Goal: Information Seeking & Learning: Check status

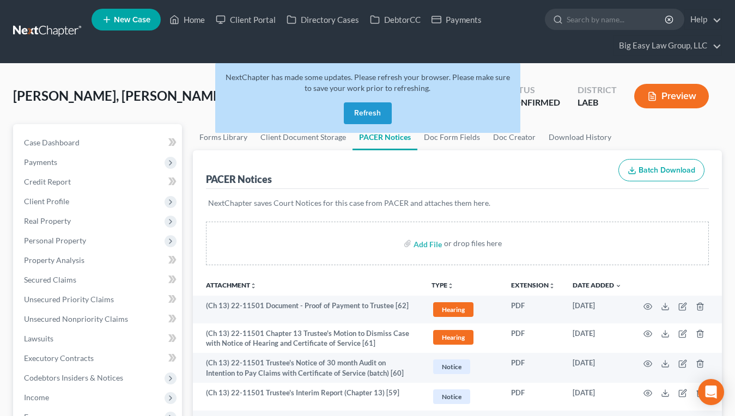
click at [365, 121] on button "Refresh" at bounding box center [368, 113] width 48 height 22
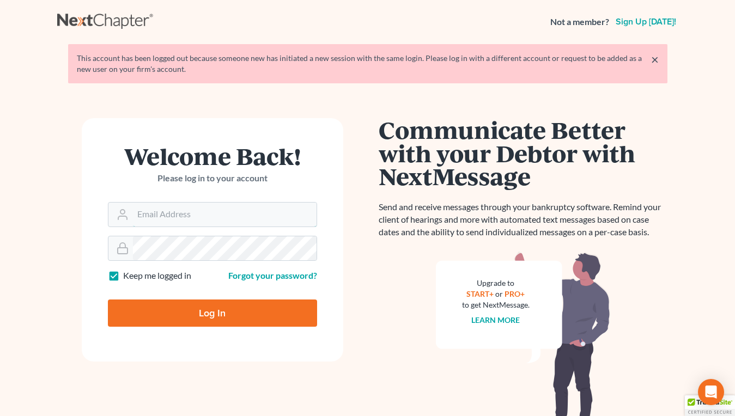
type input "[EMAIL_ADDRESS][DOMAIN_NAME]"
click at [257, 313] on input "Log In" at bounding box center [212, 313] width 209 height 27
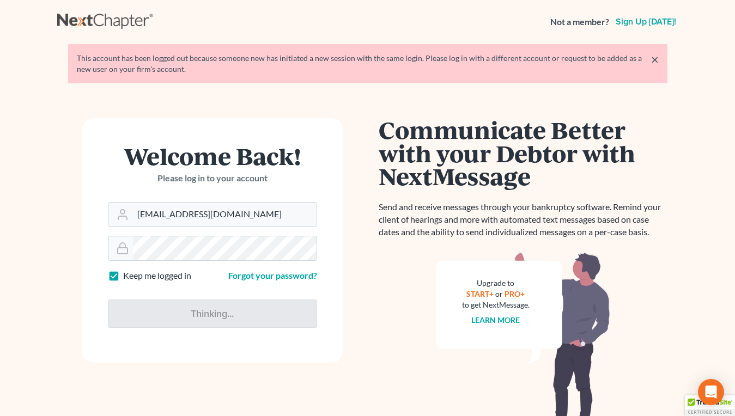
type input "Thinking..."
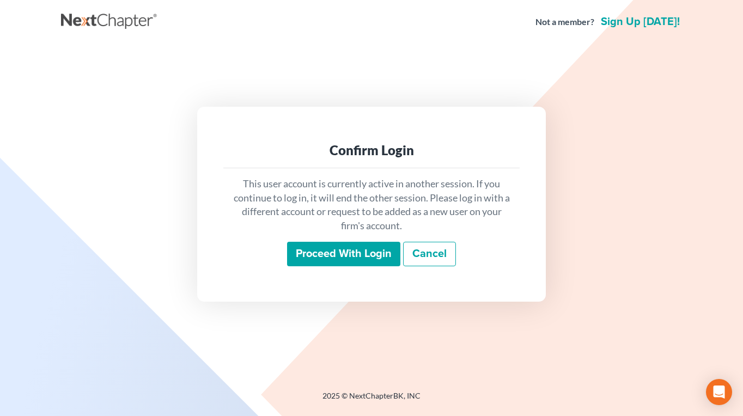
drag, startPoint x: 343, startPoint y: 264, endPoint x: 349, endPoint y: 268, distance: 7.1
click at [344, 264] on input "Proceed with login" at bounding box center [343, 254] width 113 height 25
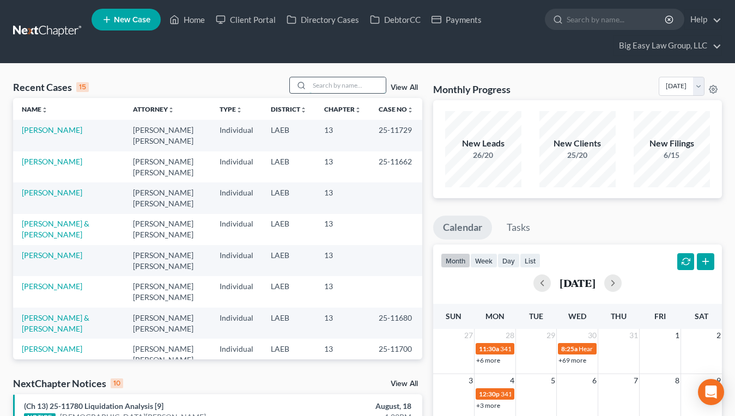
click at [351, 83] on input "search" at bounding box center [347, 85] width 76 height 16
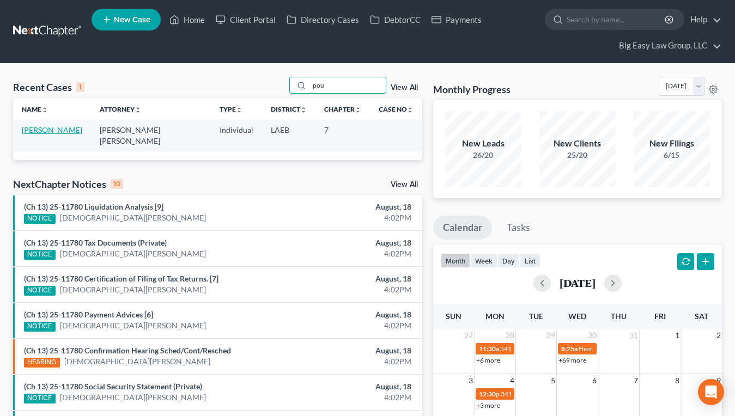
type input "pou"
click at [64, 132] on link "[PERSON_NAME]" at bounding box center [52, 129] width 60 height 9
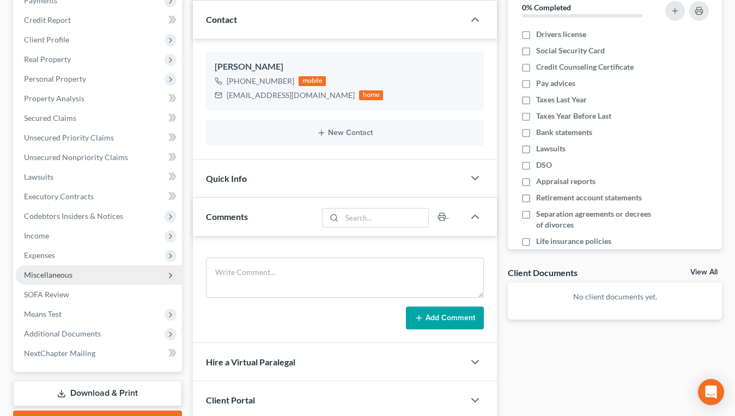
scroll to position [163, 0]
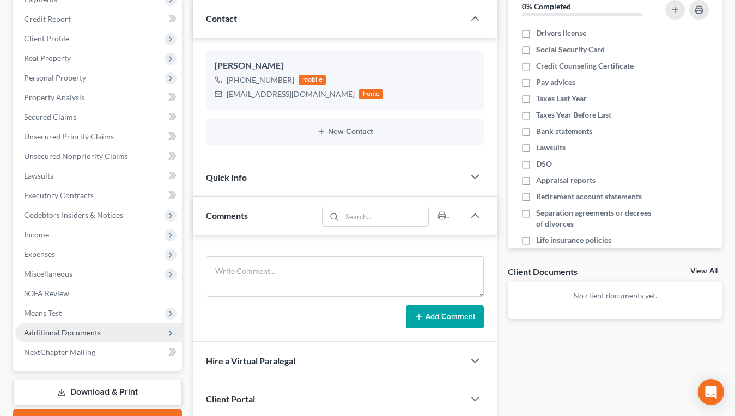
click at [119, 337] on span "Additional Documents" at bounding box center [98, 333] width 167 height 20
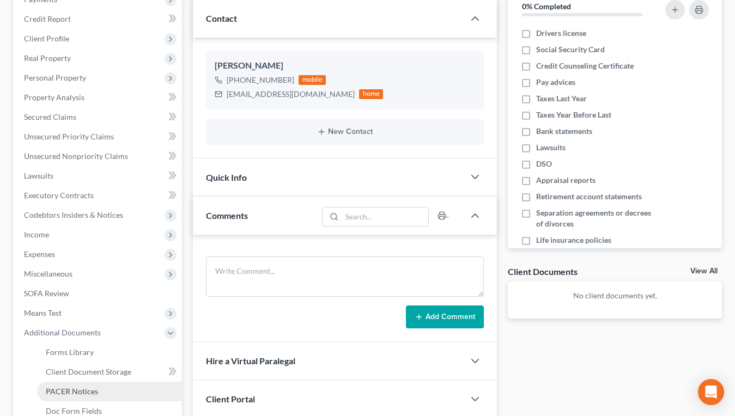
click at [144, 383] on link "PACER Notices" at bounding box center [109, 392] width 145 height 20
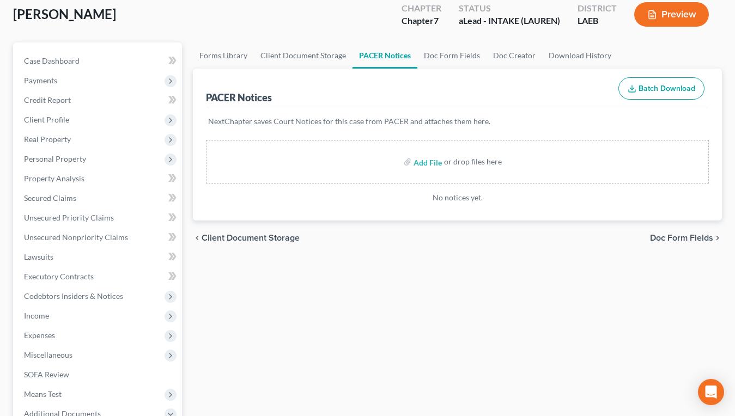
scroll to position [338, 0]
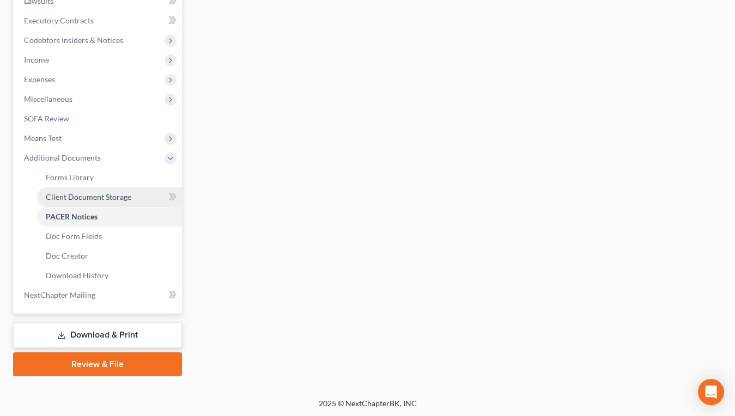
click at [125, 191] on link "Client Document Storage" at bounding box center [109, 197] width 145 height 20
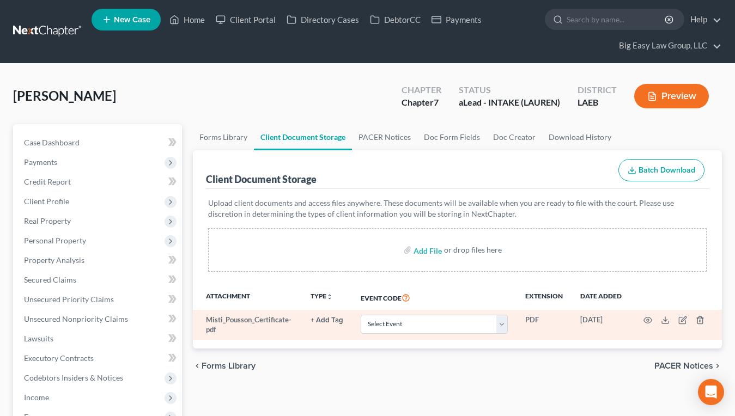
click at [396, 337] on td "Select Event Certificate of Credit Counseling Db (PF) Certificate of Credit Cou…" at bounding box center [434, 325] width 164 height 30
click at [393, 328] on select "Select Event Certificate of Credit Counseling Db (PF) Certificate of Credit Cou…" at bounding box center [433, 324] width 147 height 19
select select "0"
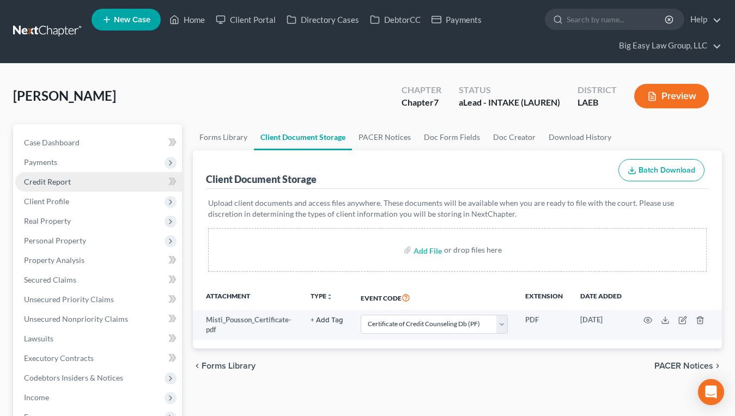
click at [48, 181] on span "Credit Report" at bounding box center [47, 181] width 47 height 9
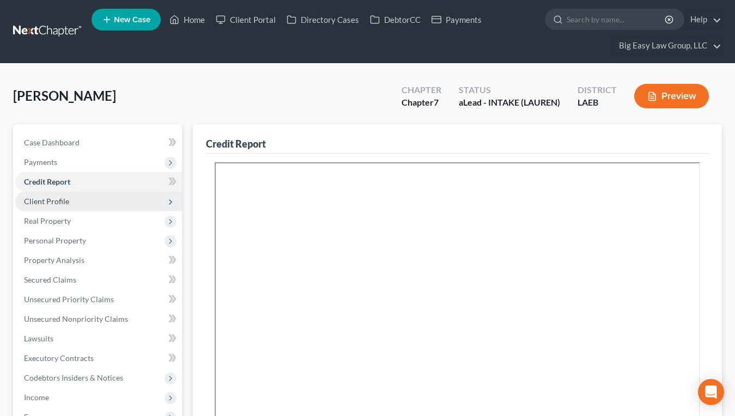
click at [65, 199] on span "Client Profile" at bounding box center [46, 201] width 45 height 9
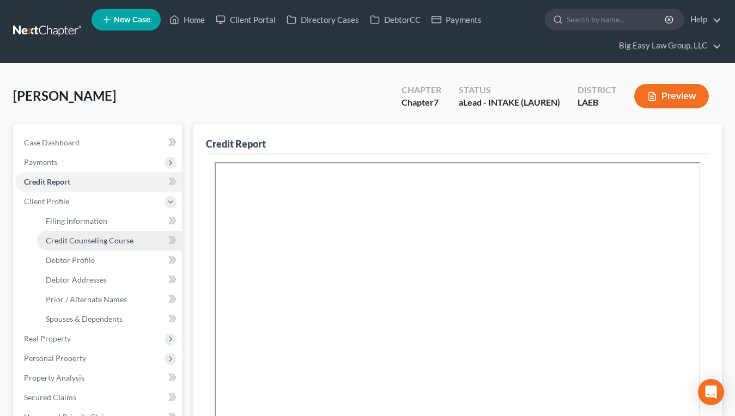
click at [94, 245] on link "Credit Counseling Course" at bounding box center [109, 241] width 145 height 20
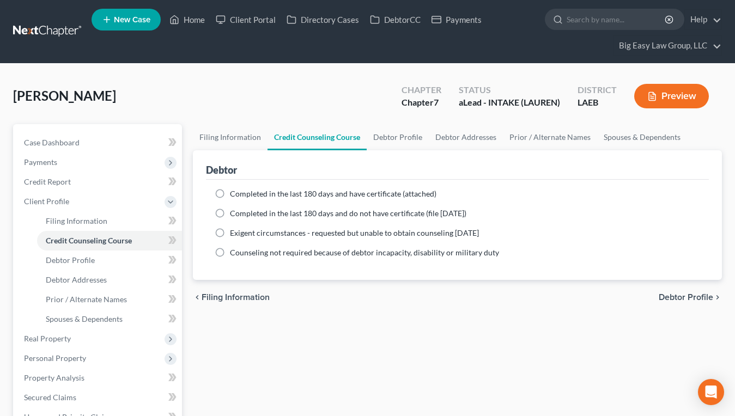
click at [282, 194] on span "Completed in the last 180 days and have certificate (attached)" at bounding box center [333, 193] width 206 height 9
click at [241, 194] on input "Completed in the last 180 days and have certificate (attached)" at bounding box center [237, 191] width 7 height 7
radio input "true"
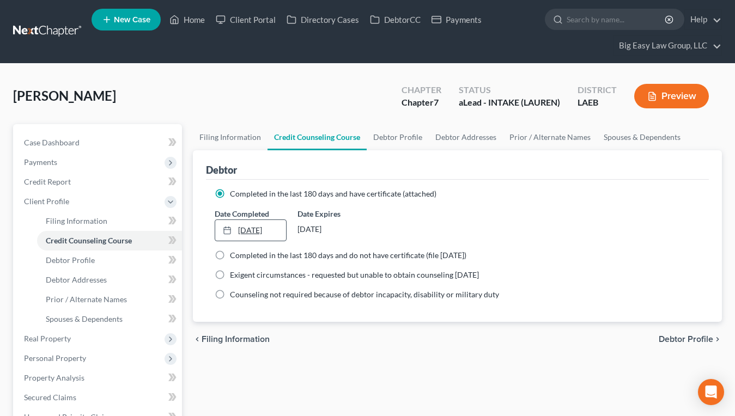
click at [249, 231] on link "[DATE]" at bounding box center [250, 230] width 71 height 21
click at [94, 142] on link "Case Dashboard" at bounding box center [98, 143] width 167 height 20
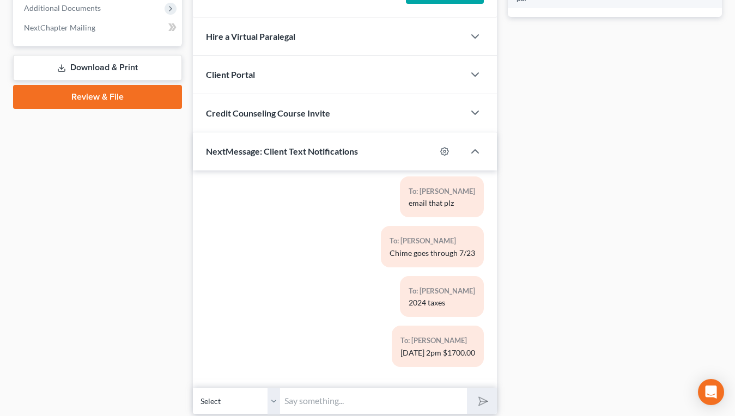
scroll to position [527, 0]
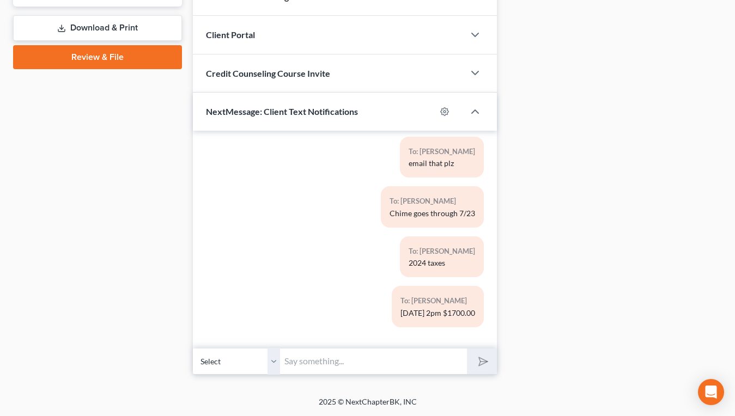
drag, startPoint x: 360, startPoint y: 350, endPoint x: 366, endPoint y: 356, distance: 8.9
click at [360, 350] on input "text" at bounding box center [373, 361] width 187 height 27
click at [370, 359] on input "text" at bounding box center [373, 361] width 187 height 27
click at [374, 360] on input "text" at bounding box center [373, 361] width 187 height 27
type input "Counseling certificate recevied!"
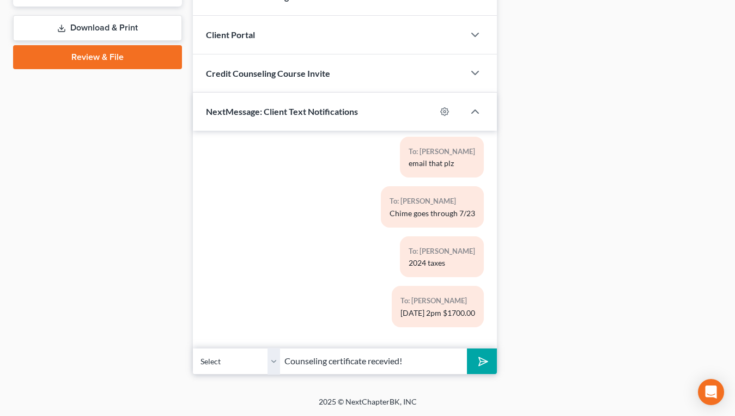
click at [467, 349] on button "submit" at bounding box center [482, 362] width 30 height 26
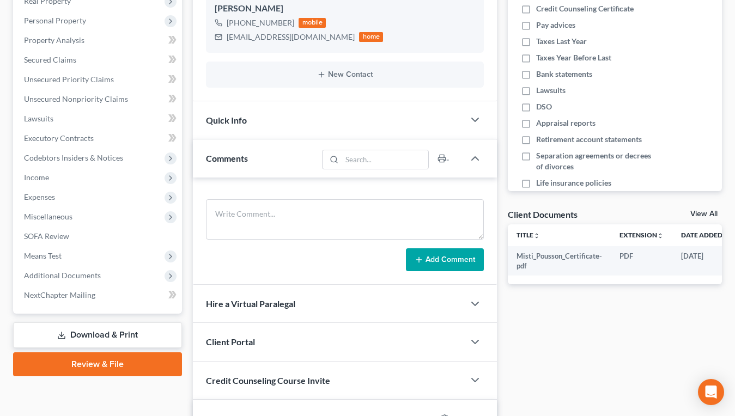
scroll to position [0, 0]
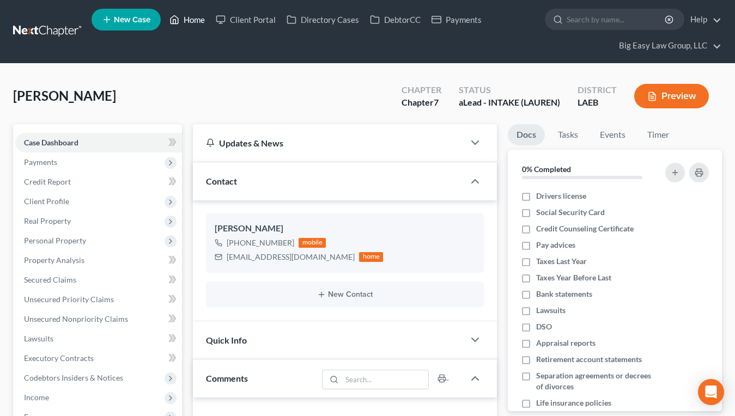
click at [196, 14] on link "Home" at bounding box center [187, 20] width 46 height 20
drag, startPoint x: 200, startPoint y: 20, endPoint x: 303, endPoint y: 58, distance: 109.8
click at [200, 20] on link "Home" at bounding box center [187, 20] width 46 height 20
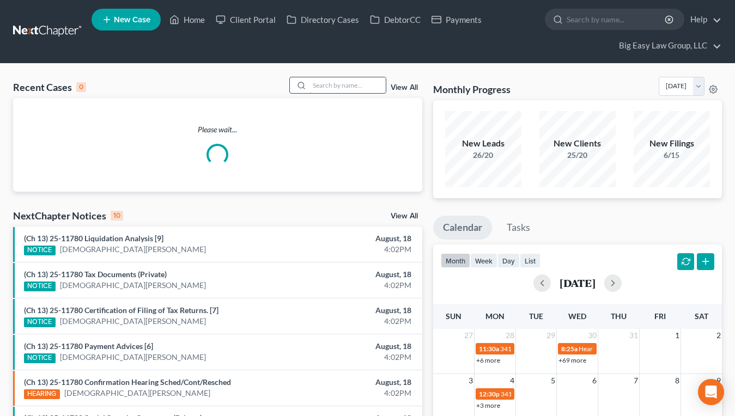
click at [362, 76] on div "Recent Cases 0 View All Please wait... NextChapter Notices 10 View All (Ch 13) …" at bounding box center [367, 346] width 735 height 565
click at [362, 84] on input "search" at bounding box center [347, 85] width 76 height 16
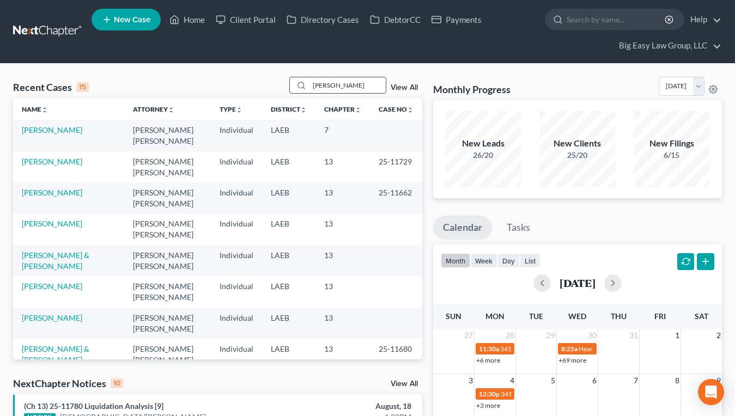
type input "[PERSON_NAME]"
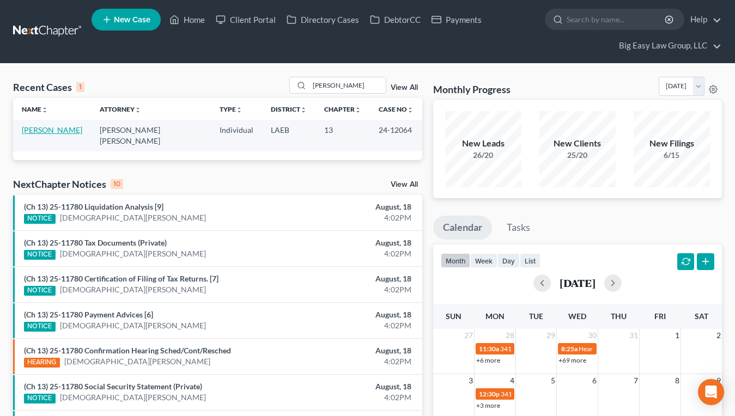
click at [50, 132] on link "[PERSON_NAME]" at bounding box center [52, 129] width 60 height 9
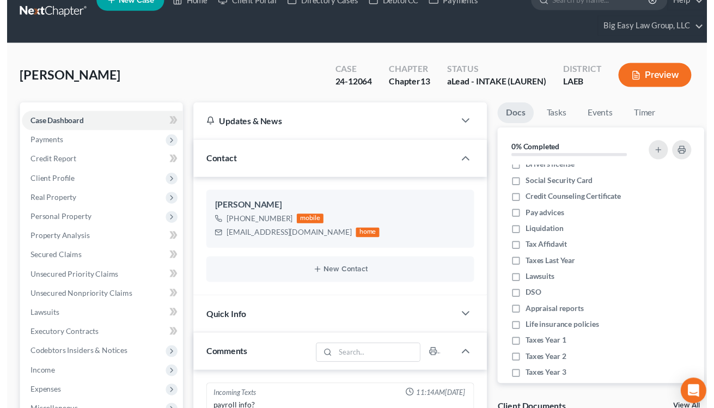
scroll to position [3564, 0]
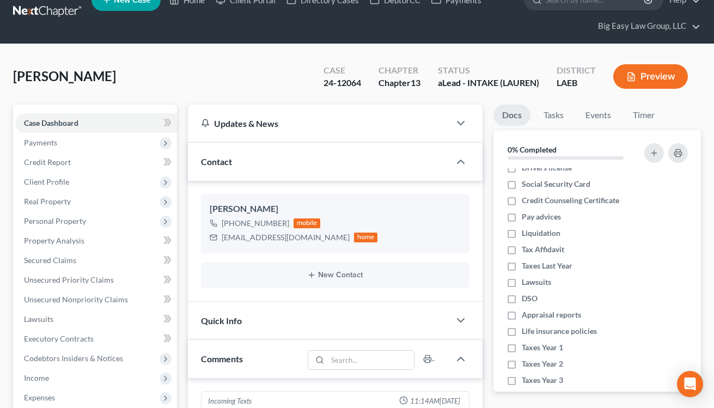
click at [280, 75] on div "[PERSON_NAME] Upgraded Case 24-12064 Chapter Chapter 13 Status aLead - INTAKE (…" at bounding box center [357, 80] width 688 height 47
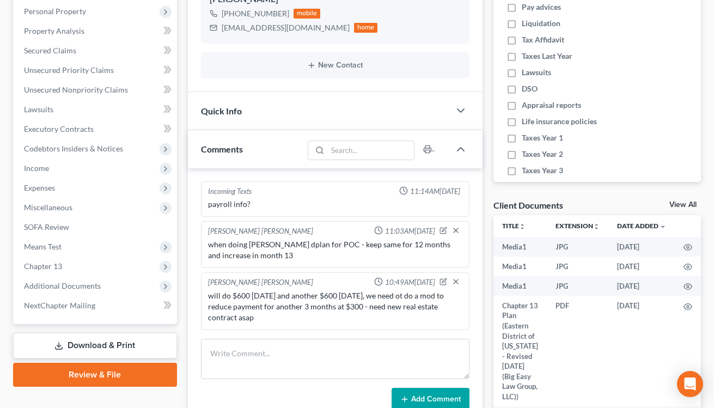
scroll to position [242, 0]
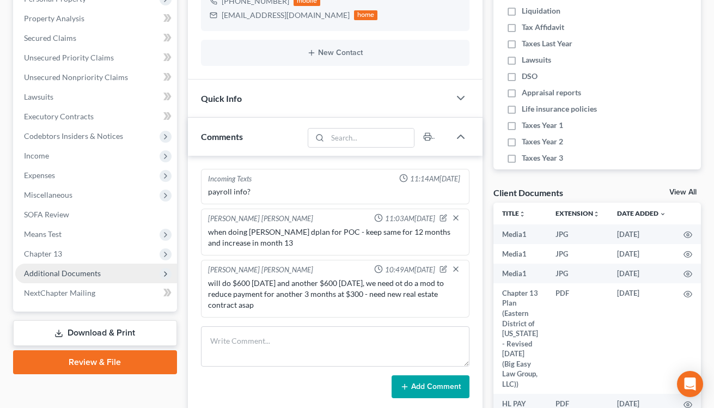
click at [93, 271] on span "Additional Documents" at bounding box center [62, 272] width 77 height 9
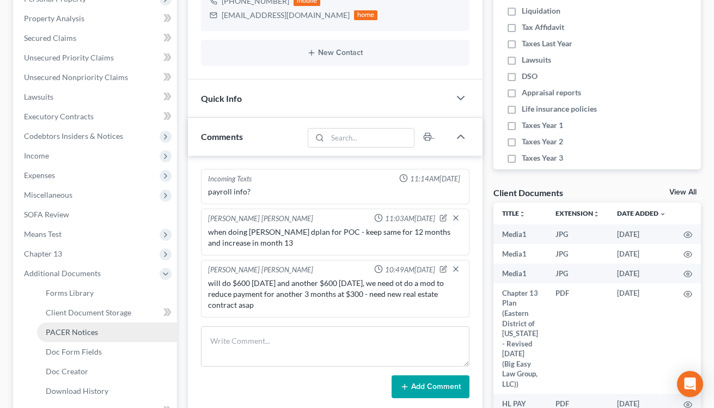
click at [130, 326] on link "PACER Notices" at bounding box center [107, 332] width 140 height 20
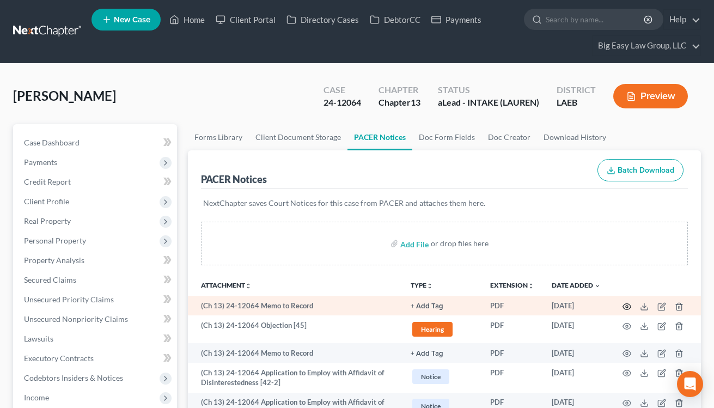
click at [626, 304] on icon "button" at bounding box center [626, 306] width 9 height 9
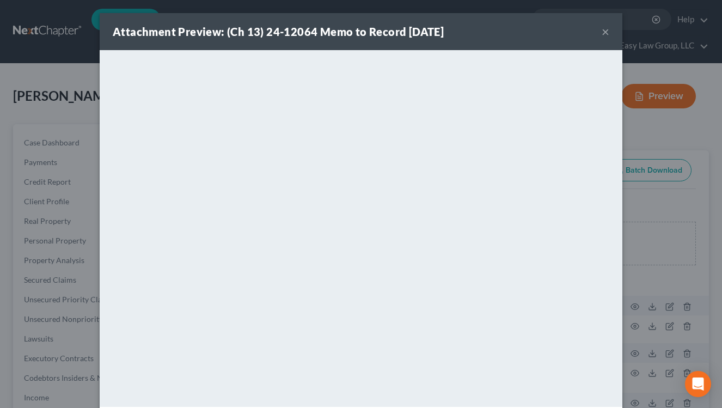
click at [606, 34] on div "Attachment Preview: (Ch 13) 24-12064 Memo to Record [DATE] ×" at bounding box center [361, 31] width 523 height 37
click at [602, 33] on button "×" at bounding box center [606, 31] width 8 height 13
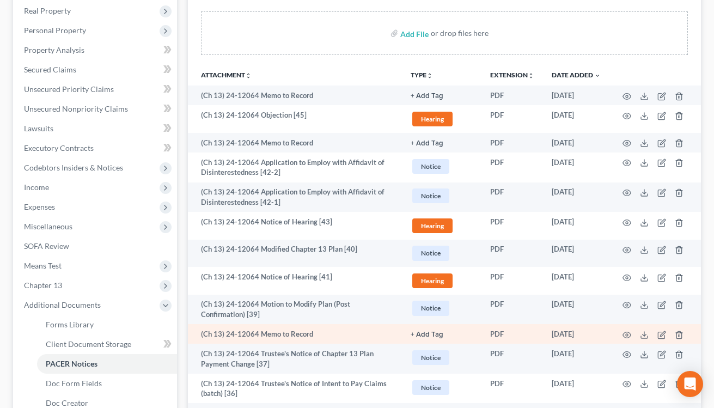
scroll to position [211, 0]
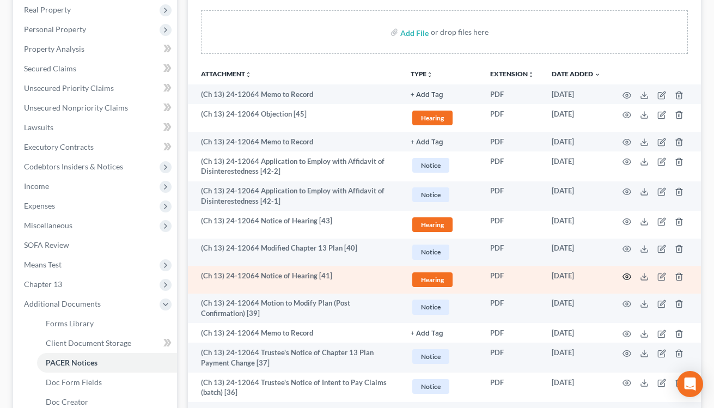
click at [624, 276] on icon "button" at bounding box center [626, 276] width 9 height 9
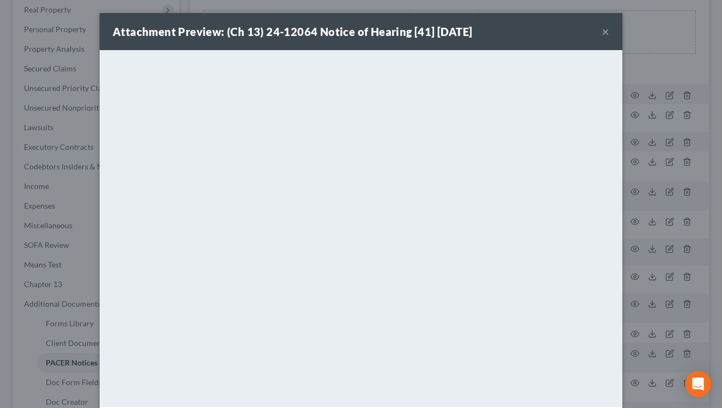
click at [602, 35] on button "×" at bounding box center [606, 31] width 8 height 13
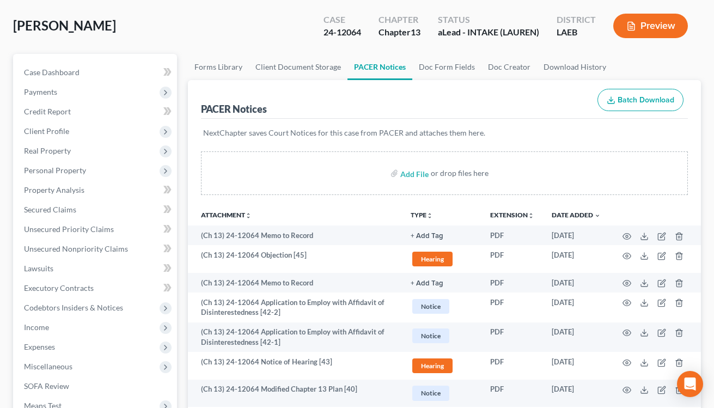
scroll to position [0, 0]
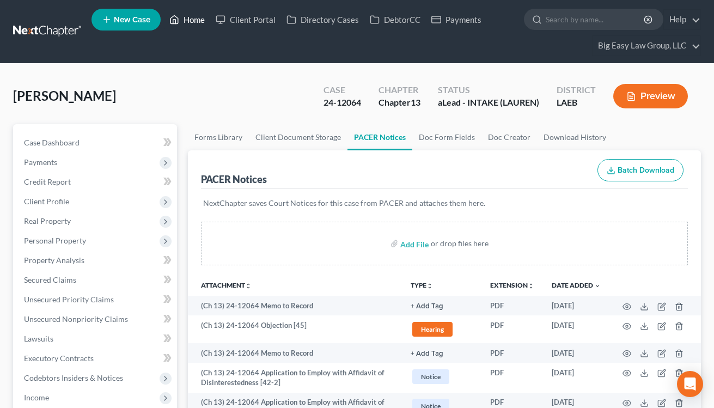
click at [206, 15] on link "Home" at bounding box center [187, 20] width 46 height 20
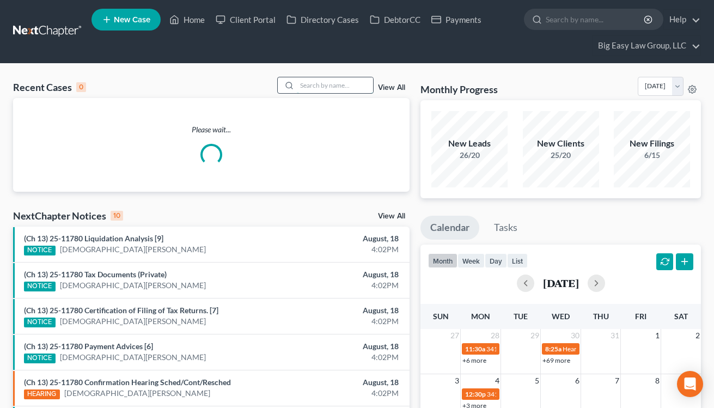
click at [326, 90] on input "search" at bounding box center [335, 85] width 76 height 16
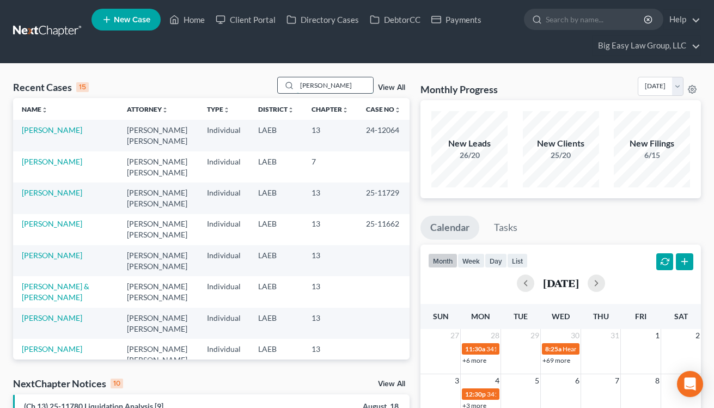
type input "[PERSON_NAME]"
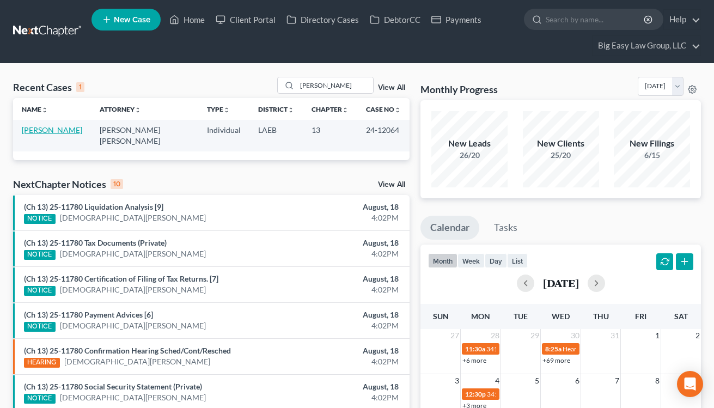
click at [46, 131] on link "[PERSON_NAME]" at bounding box center [52, 129] width 60 height 9
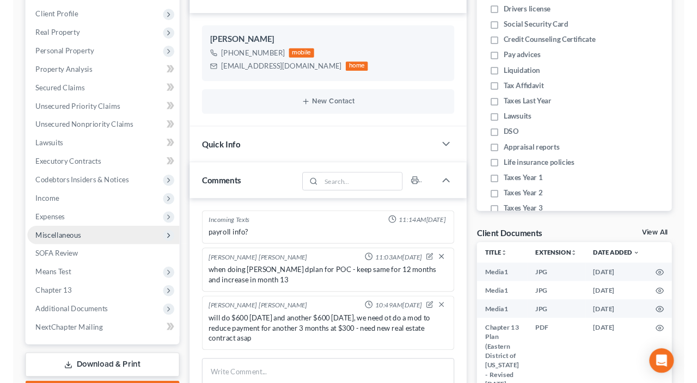
scroll to position [191, 0]
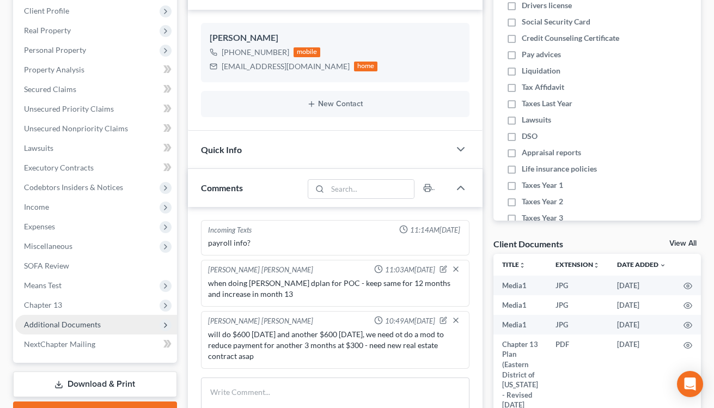
click at [121, 327] on span "Additional Documents" at bounding box center [96, 325] width 162 height 20
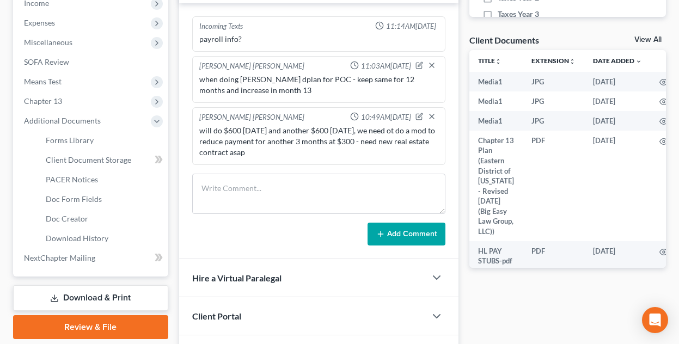
scroll to position [403, 0]
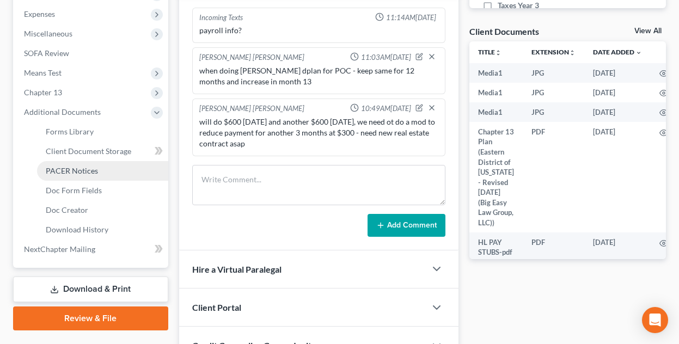
click at [104, 177] on link "PACER Notices" at bounding box center [102, 171] width 131 height 20
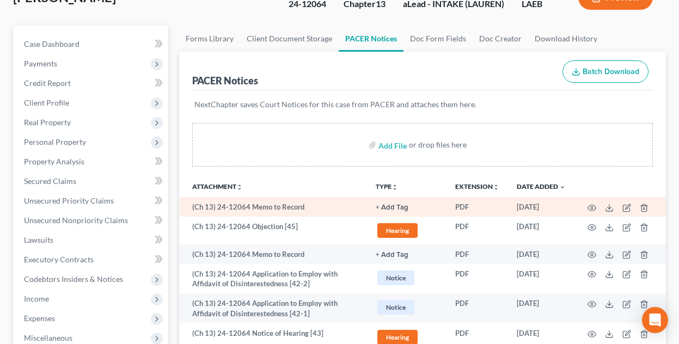
scroll to position [100, 0]
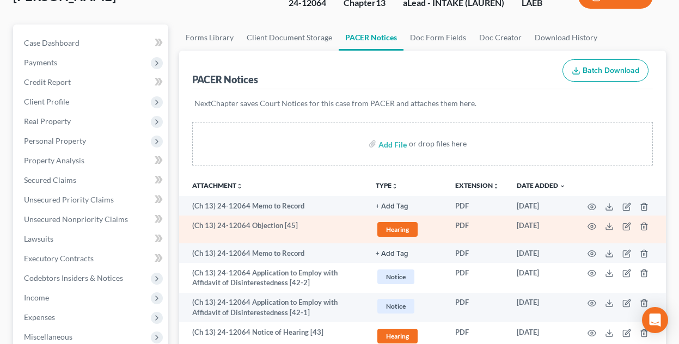
click at [585, 225] on td at bounding box center [620, 230] width 91 height 28
click at [592, 227] on icon "button" at bounding box center [592, 226] width 9 height 9
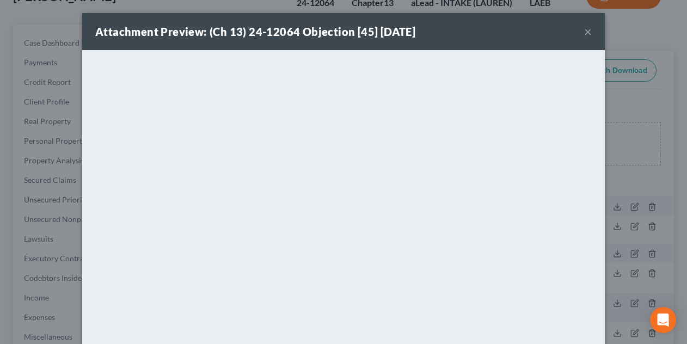
click at [585, 31] on button "×" at bounding box center [588, 31] width 8 height 13
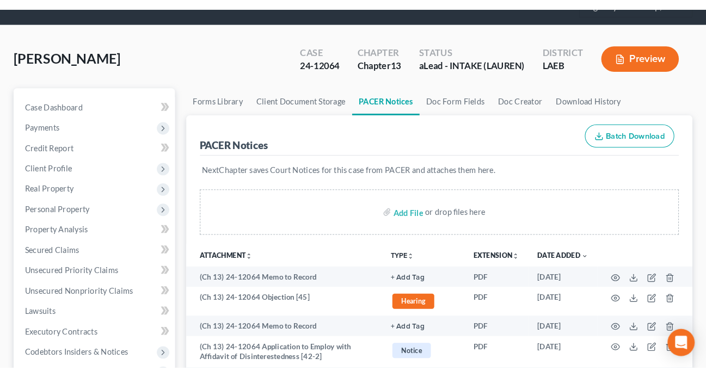
scroll to position [0, 0]
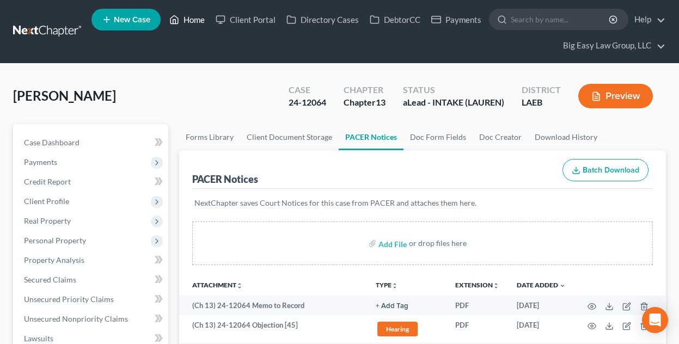
click at [186, 17] on link "Home" at bounding box center [187, 20] width 46 height 20
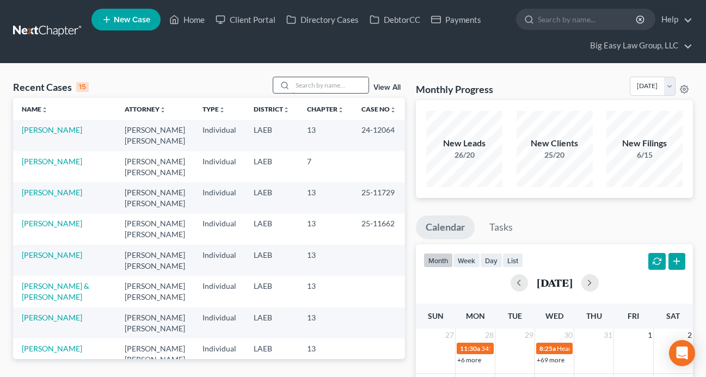
click at [314, 87] on input "search" at bounding box center [330, 85] width 76 height 16
type input "[PERSON_NAME]"
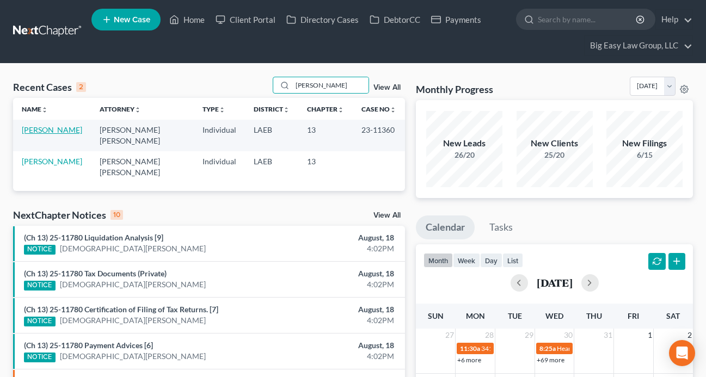
click at [41, 135] on link "[PERSON_NAME]" at bounding box center [52, 129] width 60 height 9
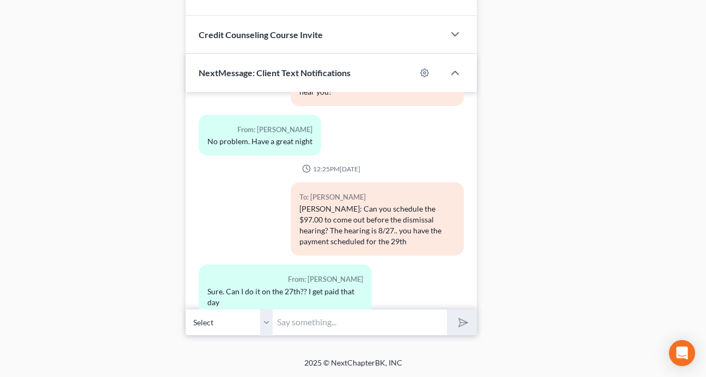
scroll to position [3726, 0]
